Goal: Task Accomplishment & Management: Manage account settings

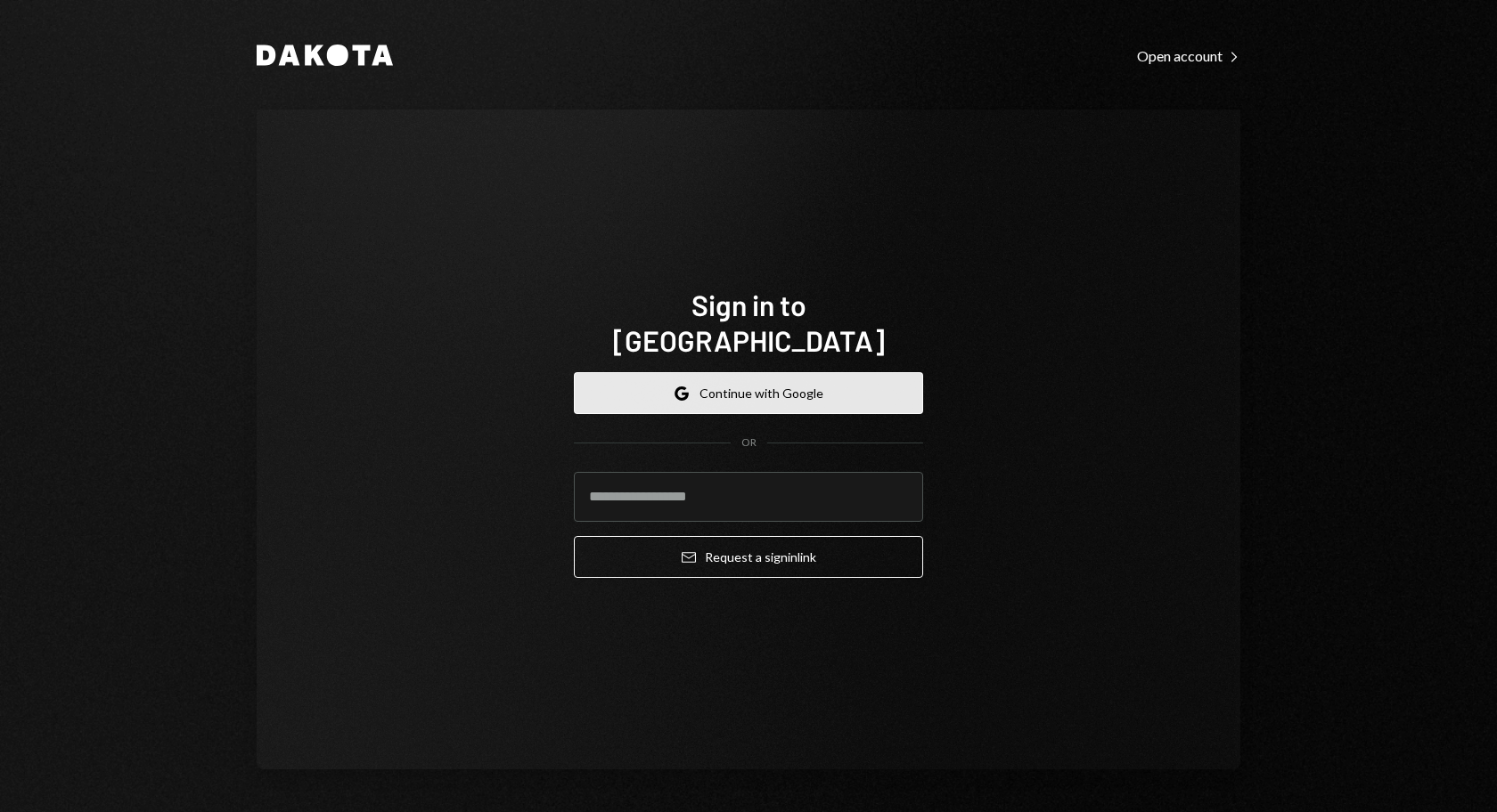
click at [764, 374] on button "Google Continue with Google" at bounding box center [749, 393] width 350 height 42
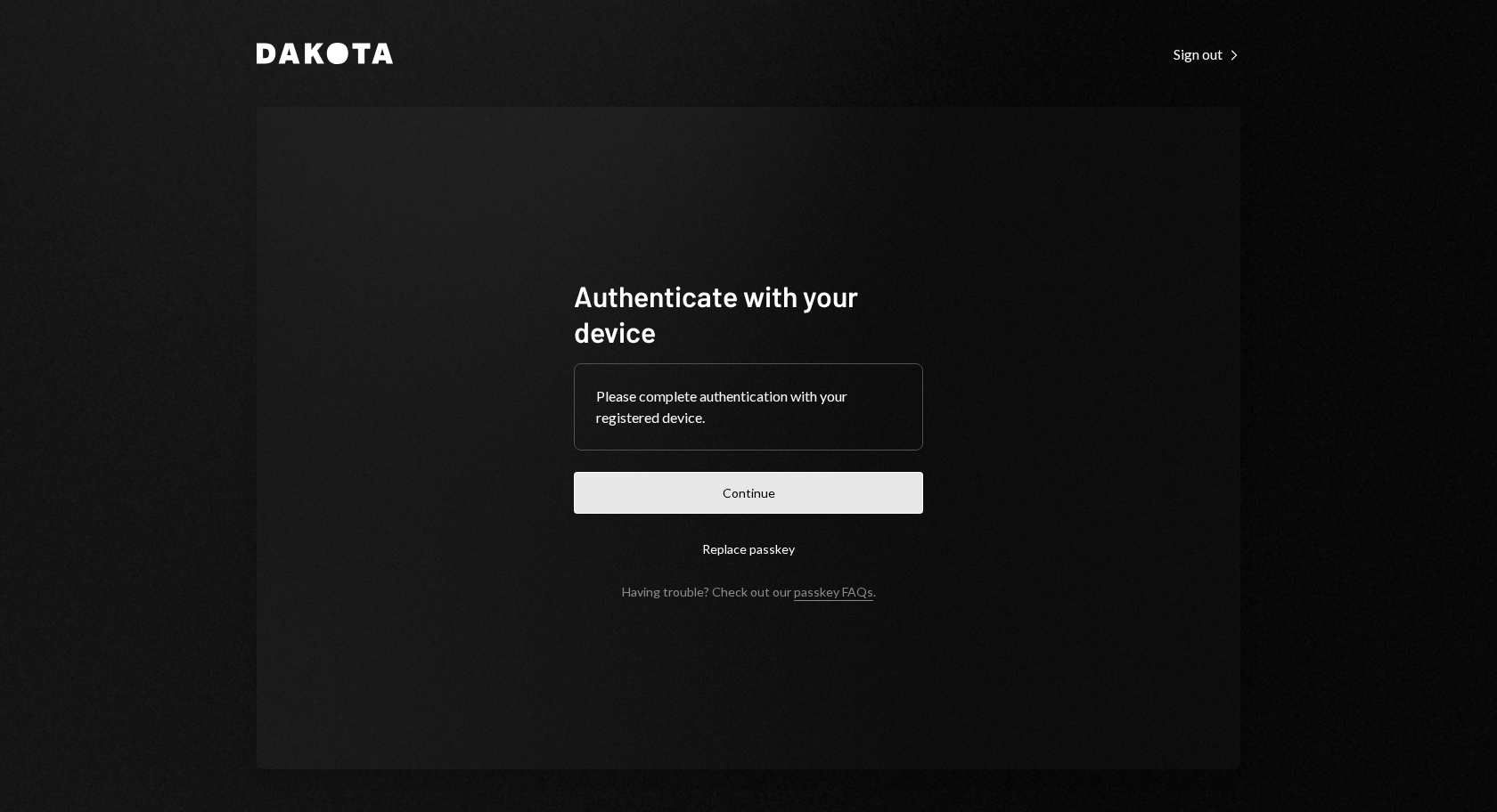
click at [795, 491] on button "Continue" at bounding box center [749, 492] width 350 height 42
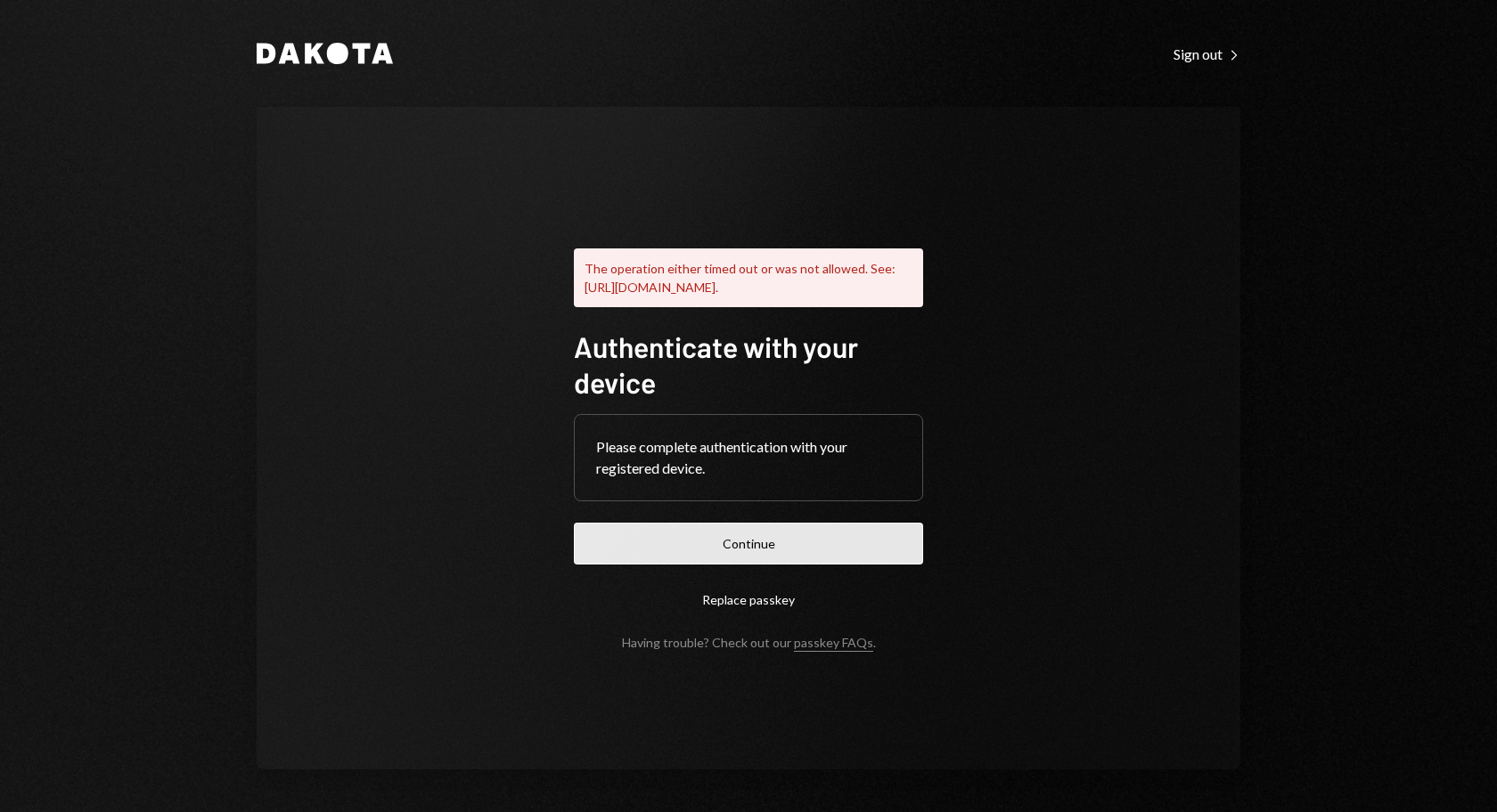
click at [725, 554] on button "Continue" at bounding box center [749, 544] width 350 height 42
